Goal: Task Accomplishment & Management: Complete application form

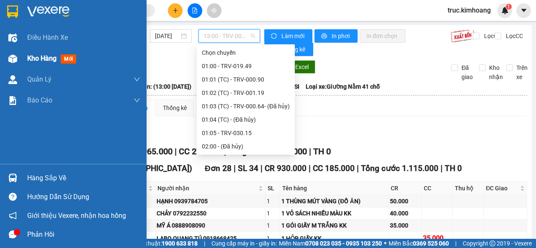
scroll to position [269, 0]
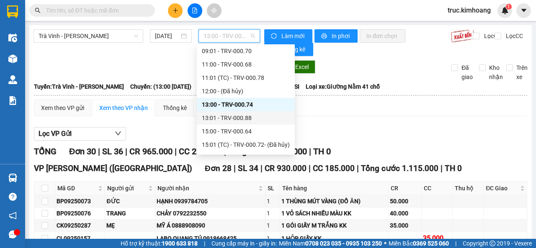
click at [246, 115] on div "13:01 - TRV-000.88" at bounding box center [246, 117] width 88 height 9
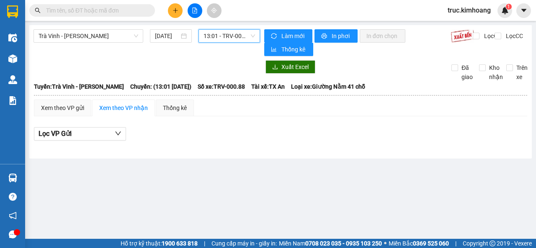
click at [89, 10] on input "text" at bounding box center [95, 10] width 99 height 9
click at [178, 8] on button at bounding box center [175, 10] width 15 height 15
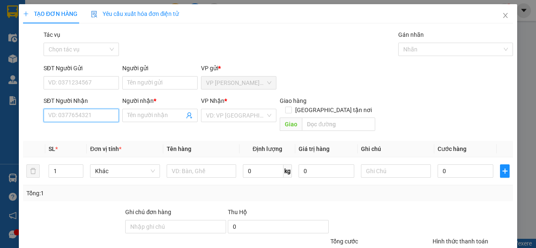
click at [86, 118] on input "SĐT Người Nhận" at bounding box center [81, 115] width 75 height 13
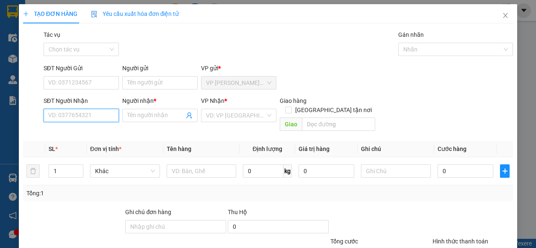
click at [86, 118] on input "SĐT Người Nhận" at bounding box center [81, 115] width 75 height 13
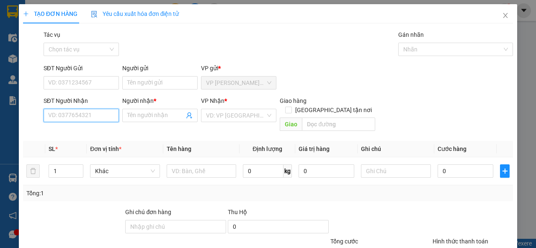
click at [86, 118] on input "SĐT Người Nhận" at bounding box center [81, 115] width 75 height 13
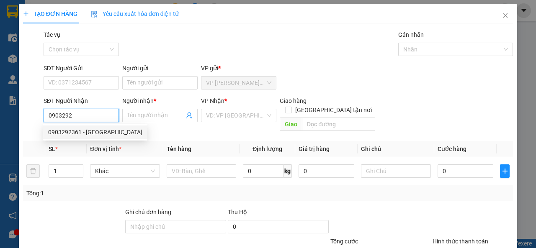
click at [88, 128] on div "0903292361 - [GEOGRAPHIC_DATA]" at bounding box center [95, 132] width 94 height 9
type input "0903292361"
type input "ANH THÁI"
type input "40.000"
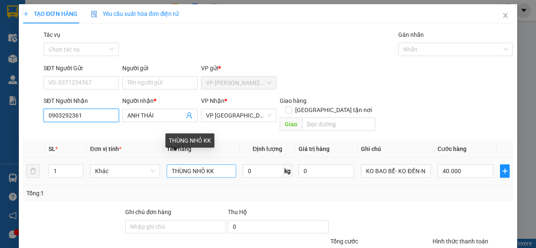
type input "0903292361"
click at [189, 164] on input "THÙNG NHỎ KK" at bounding box center [202, 170] width 70 height 13
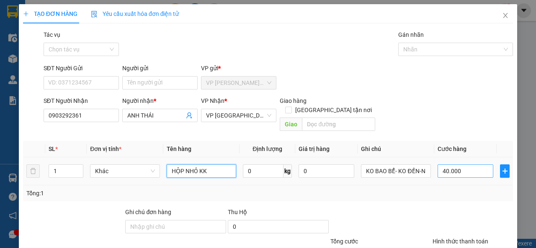
type input "HỘP NHỎ KK"
click at [452, 164] on input "40.000" at bounding box center [465, 170] width 56 height 13
type input "3"
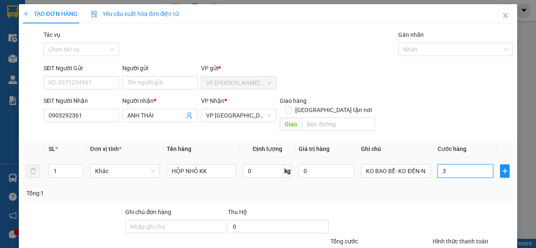
type input "35"
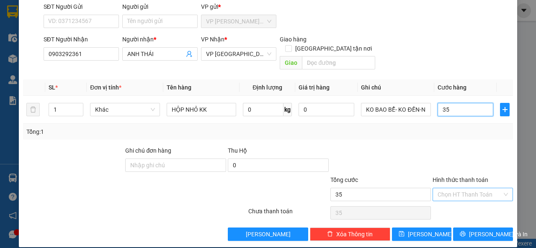
type input "35"
click at [438, 188] on input "Hình thức thanh toán" at bounding box center [469, 194] width 64 height 13
type input "35.000"
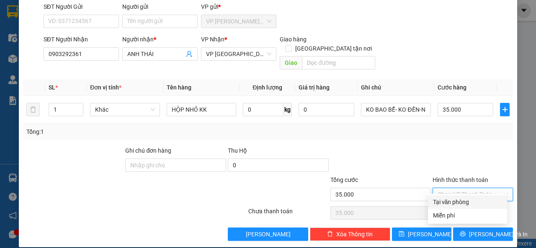
click at [452, 203] on div "Tại văn phòng" at bounding box center [467, 202] width 69 height 9
type input "0"
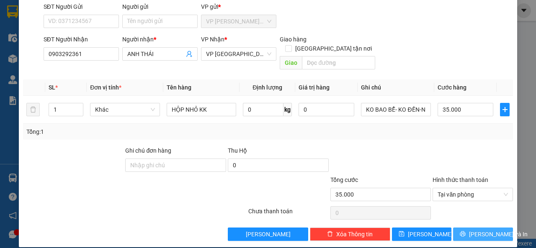
click at [472, 230] on span "[PERSON_NAME] và In" at bounding box center [498, 234] width 59 height 9
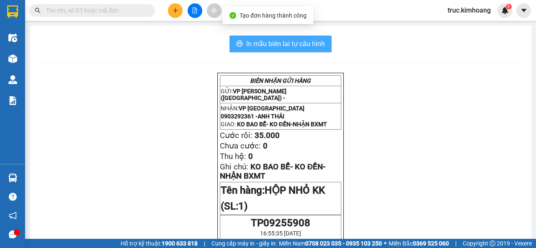
click at [318, 45] on span "In mẫu biên lai tự cấu hình" at bounding box center [285, 43] width 79 height 10
click at [304, 46] on span "In mẫu biên lai tự cấu hình" at bounding box center [285, 43] width 79 height 10
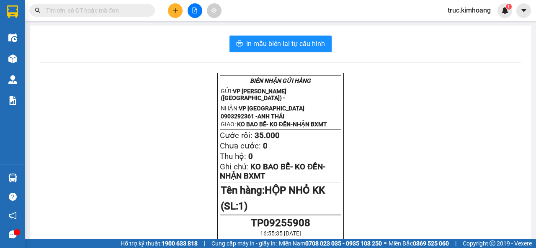
click at [171, 12] on button at bounding box center [175, 10] width 15 height 15
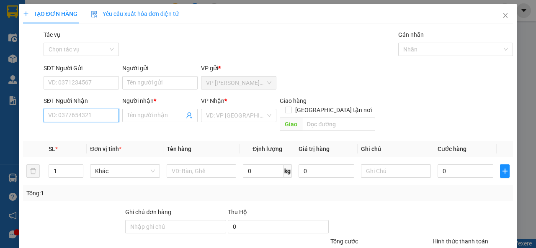
click at [87, 115] on input "SĐT Người Nhận" at bounding box center [81, 115] width 75 height 13
click at [78, 131] on div "0333331699 - CƯỜNG" at bounding box center [80, 132] width 64 height 9
type input "0333331699"
type input "CƯỜNG"
type input "180.000"
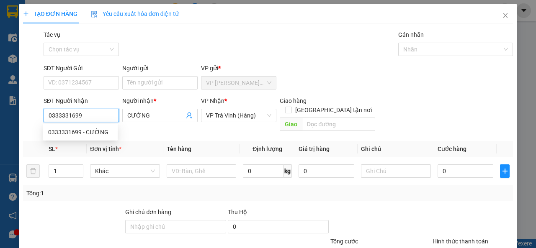
type input "180.000"
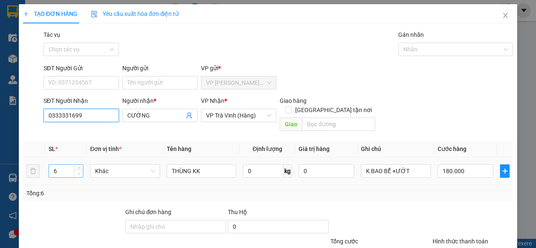
type input "0333331699"
click at [78, 173] on icon "down" at bounding box center [78, 174] width 3 height 2
type input "3"
click at [78, 173] on icon "down" at bounding box center [78, 174] width 3 height 2
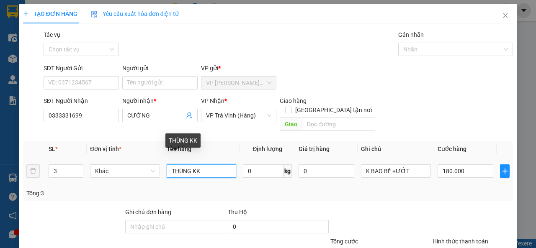
click at [170, 164] on input "THÙNG KK" at bounding box center [202, 170] width 70 height 13
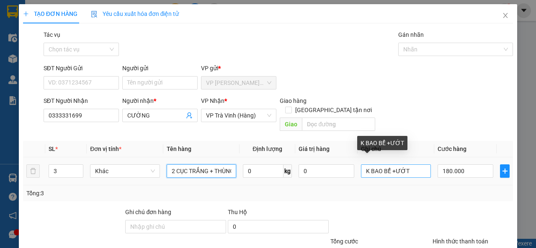
type input "2 CỤC TRẮNG + THÙNG KK"
click at [386, 164] on input "K BAO BỂ +ƯỚT" at bounding box center [396, 170] width 70 height 13
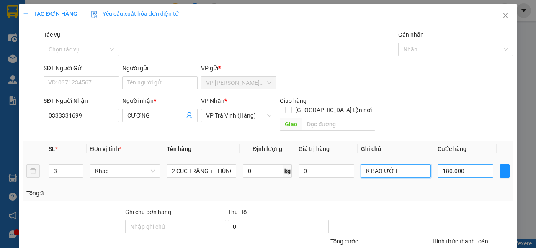
type input "K BAO ƯỚT"
click at [445, 164] on input "180.000" at bounding box center [465, 170] width 56 height 13
type input "9"
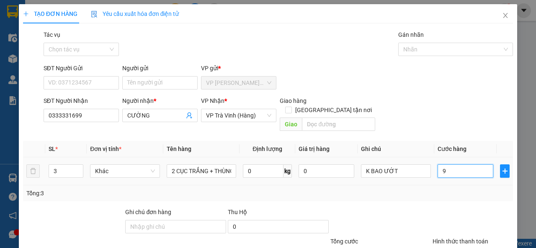
type input "90"
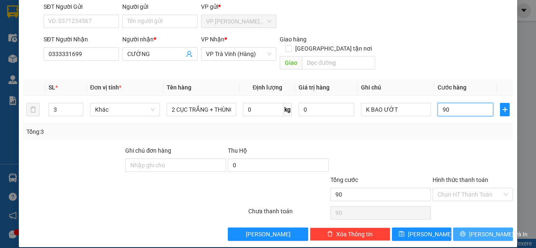
type input "90"
type input "90.000"
click at [468, 228] on button "[PERSON_NAME] và In" at bounding box center [483, 234] width 60 height 13
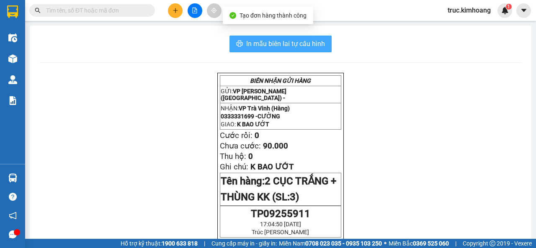
click at [313, 47] on span "In mẫu biên lai tự cấu hình" at bounding box center [285, 43] width 79 height 10
click at [315, 41] on span "In mẫu biên lai tự cấu hình" at bounding box center [285, 43] width 79 height 10
